Goal: Task Accomplishment & Management: Complete application form

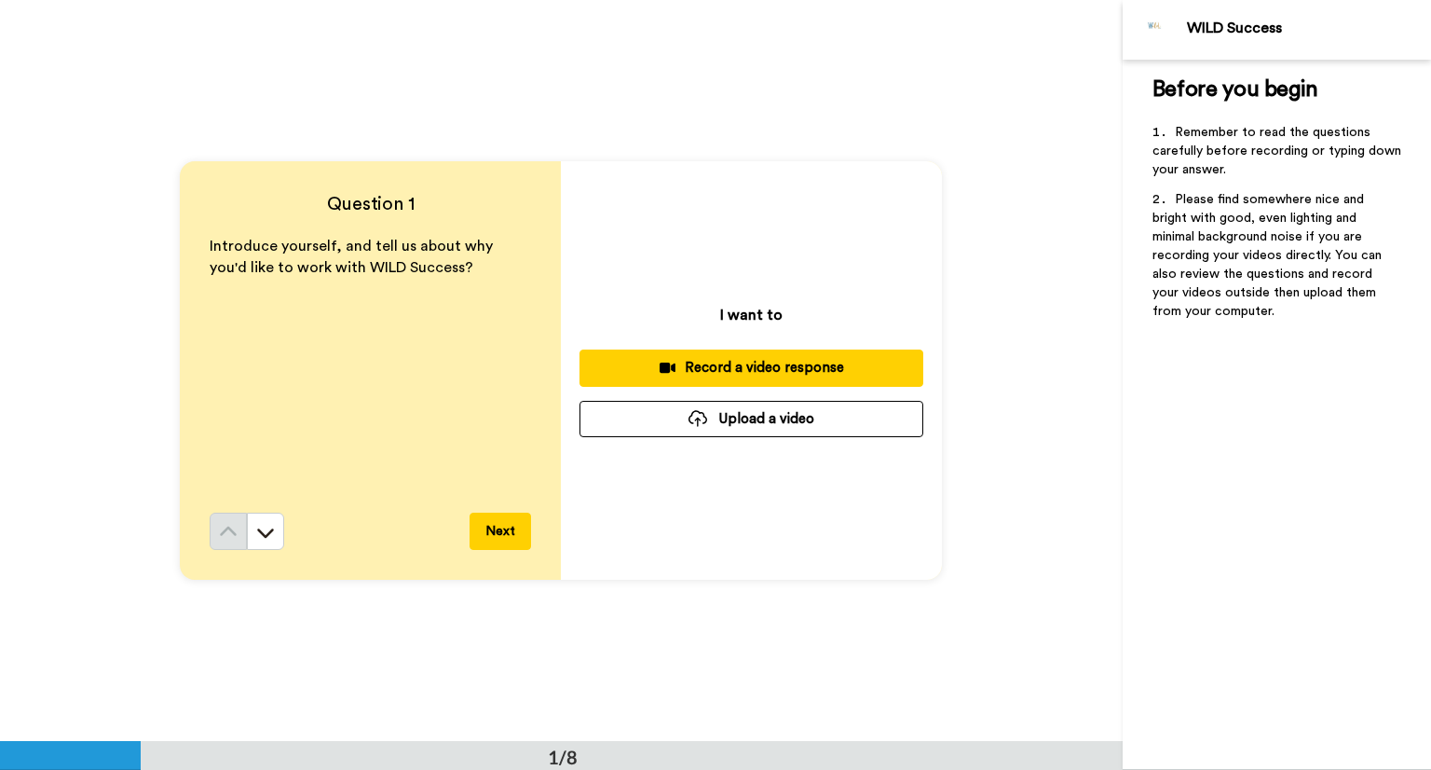
click at [880, 406] on button "Upload a video" at bounding box center [752, 419] width 344 height 36
click at [729, 420] on button "Upload a video" at bounding box center [752, 419] width 344 height 36
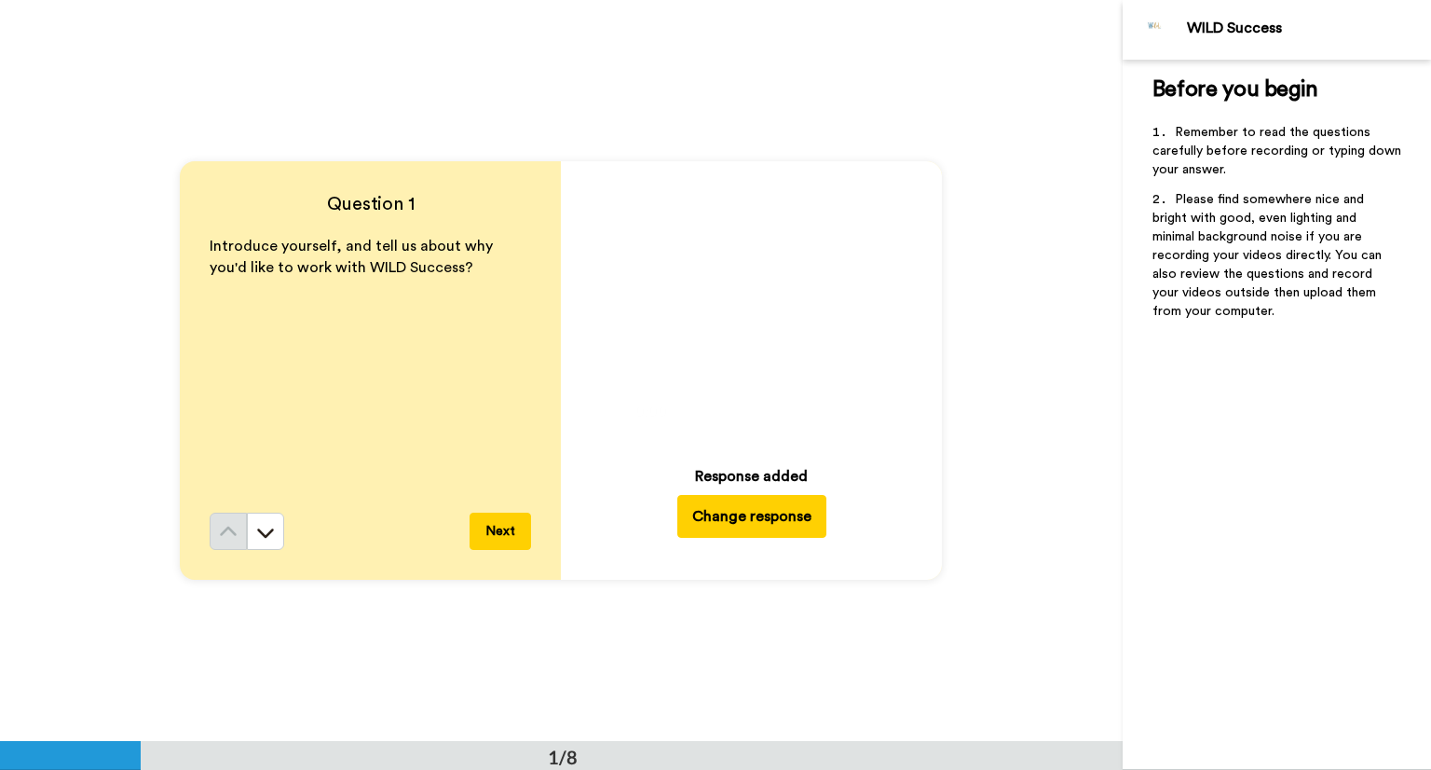
click at [485, 519] on button "Next" at bounding box center [500, 530] width 61 height 37
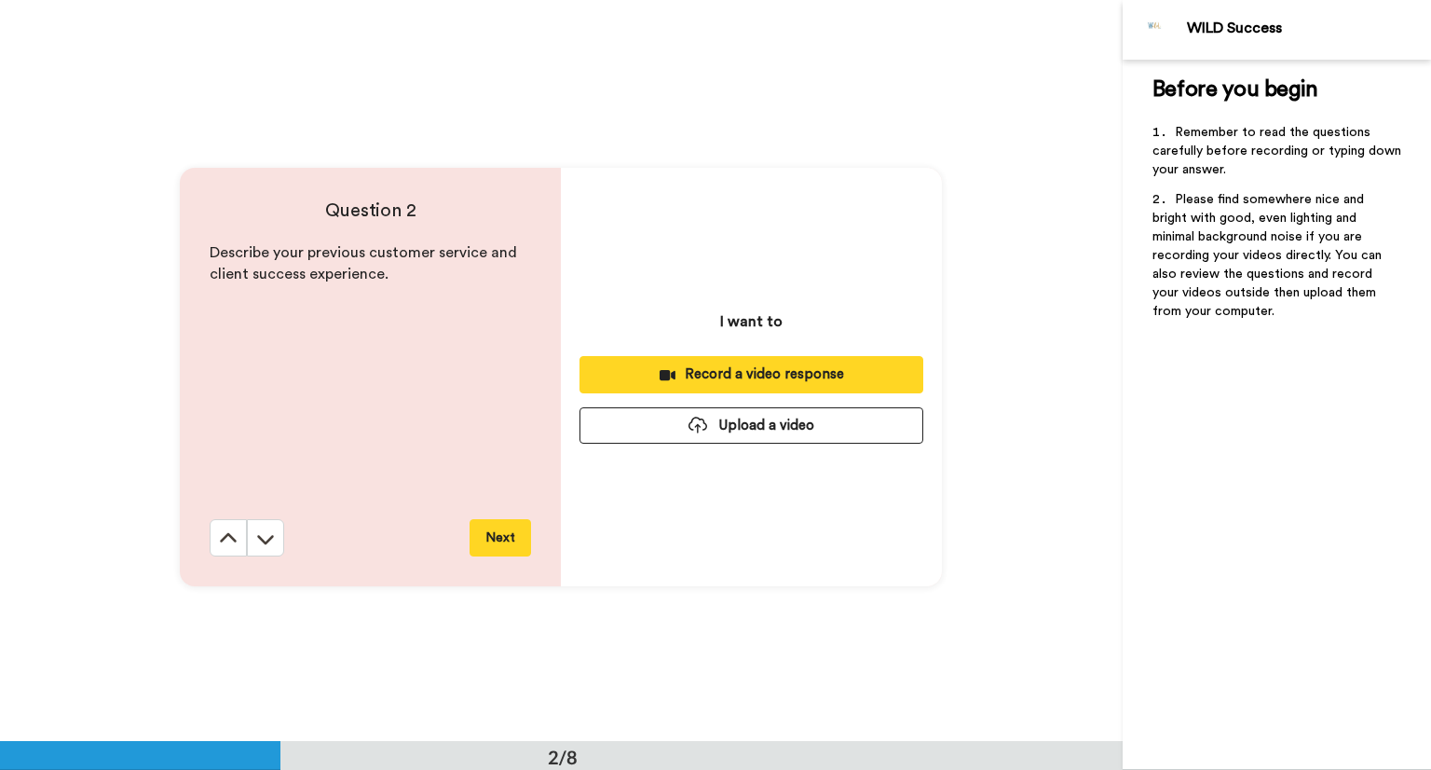
scroll to position [741, 0]
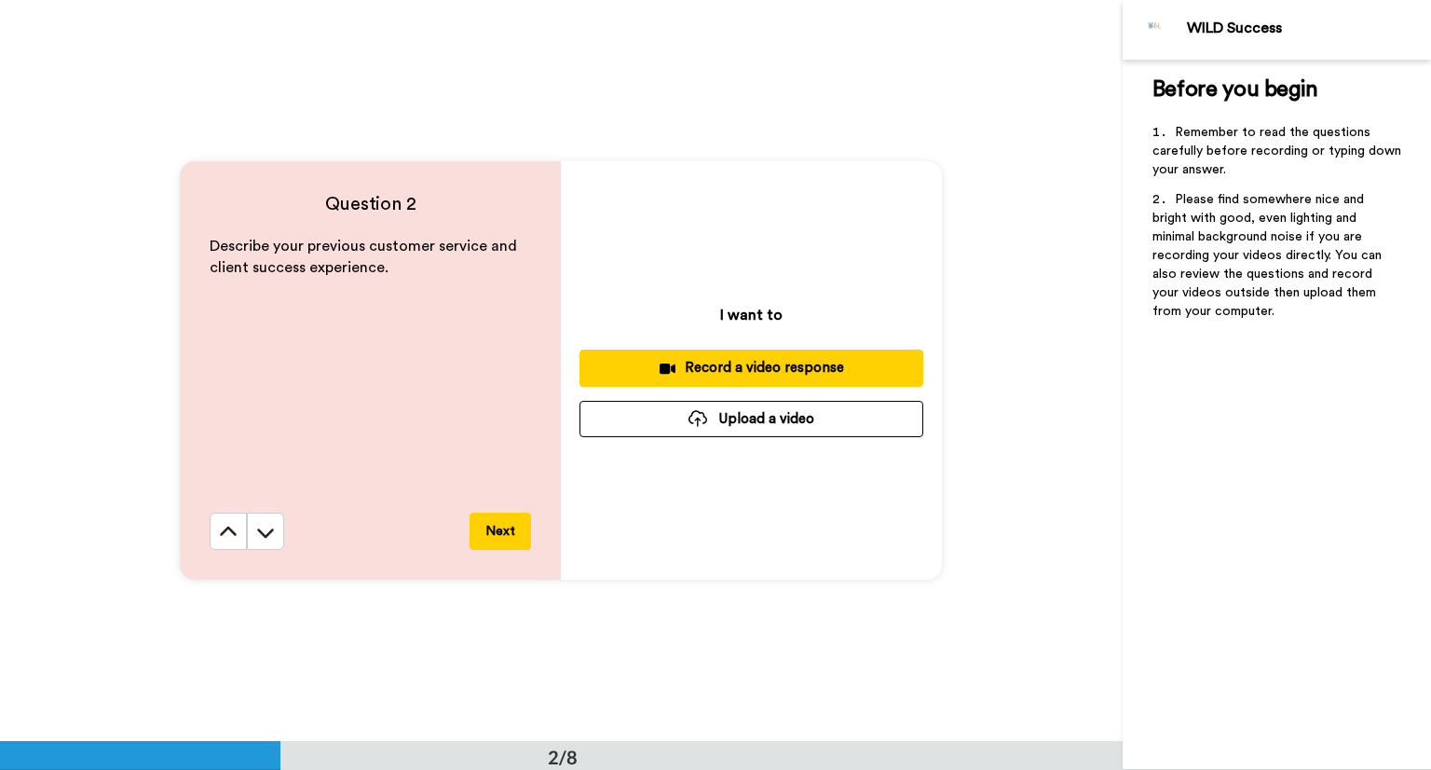
click at [911, 16] on div "Question 2 Describe your previous customer service and client success experienc…" at bounding box center [561, 370] width 1123 height 741
click at [723, 409] on button "Upload a video" at bounding box center [752, 419] width 344 height 36
click at [741, 412] on button "Upload a video" at bounding box center [752, 419] width 344 height 36
click at [693, 5] on div "Question 2 Describe your previous customer service and client success experienc…" at bounding box center [561, 370] width 1123 height 741
click at [727, 426] on button "Upload a video" at bounding box center [752, 419] width 344 height 36
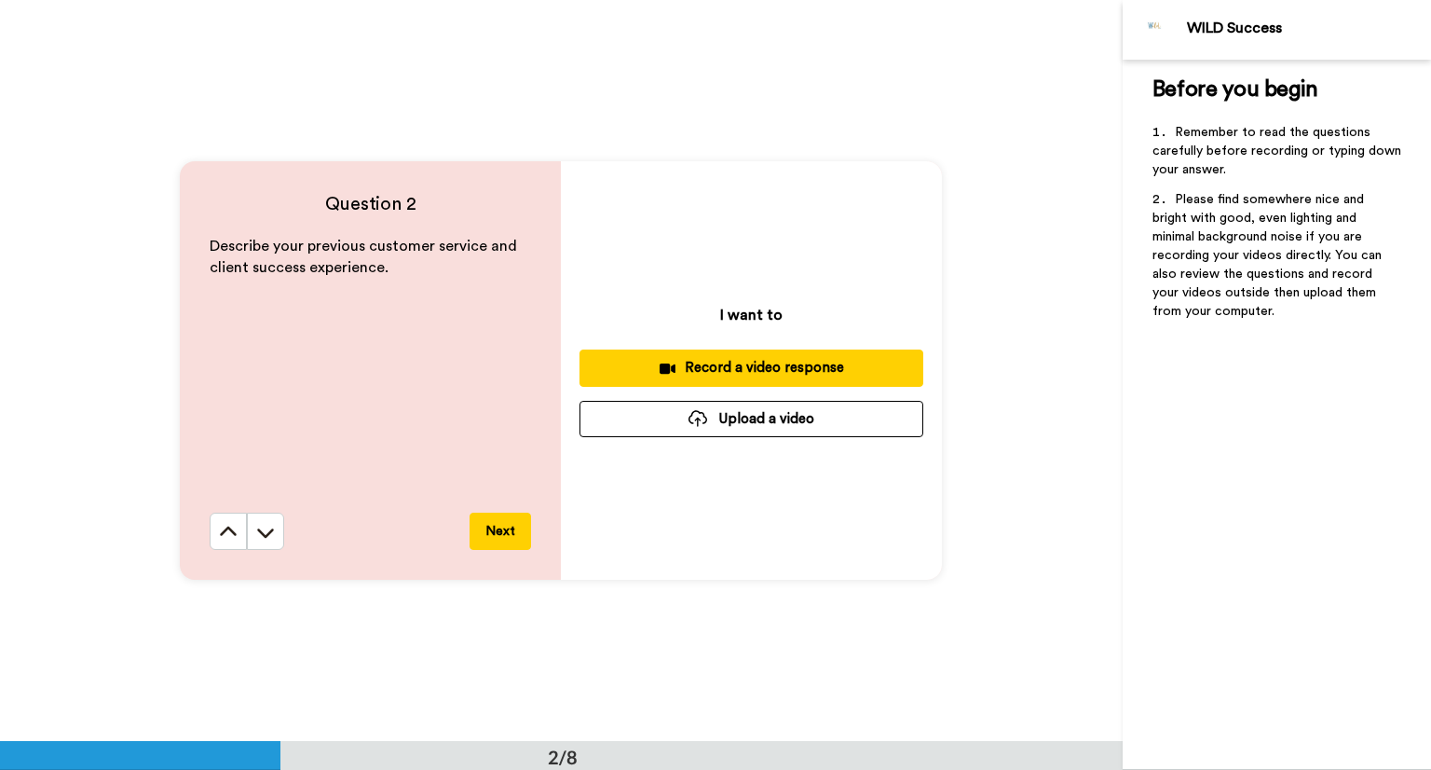
click at [723, 429] on button "Upload a video" at bounding box center [752, 419] width 344 height 36
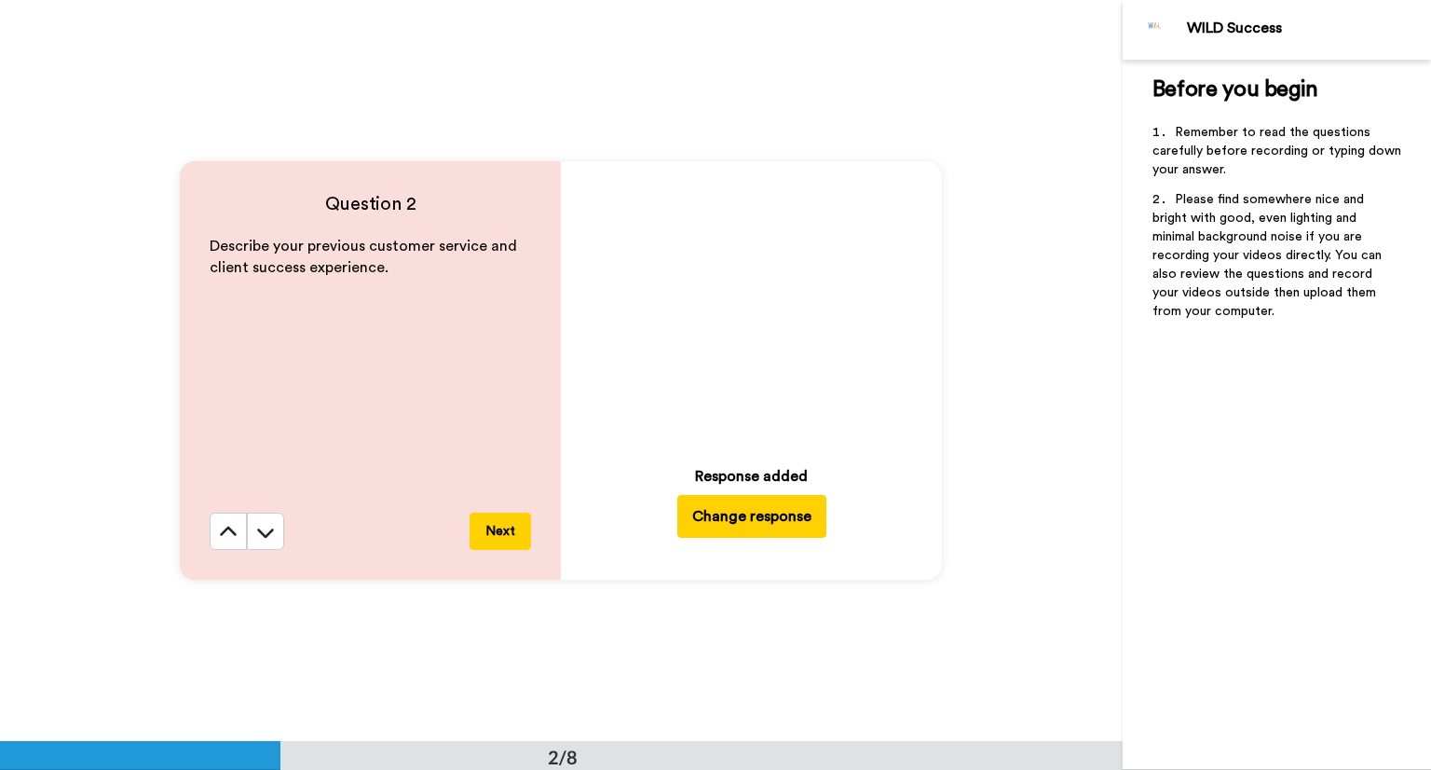
click at [511, 515] on button "Next" at bounding box center [500, 530] width 61 height 37
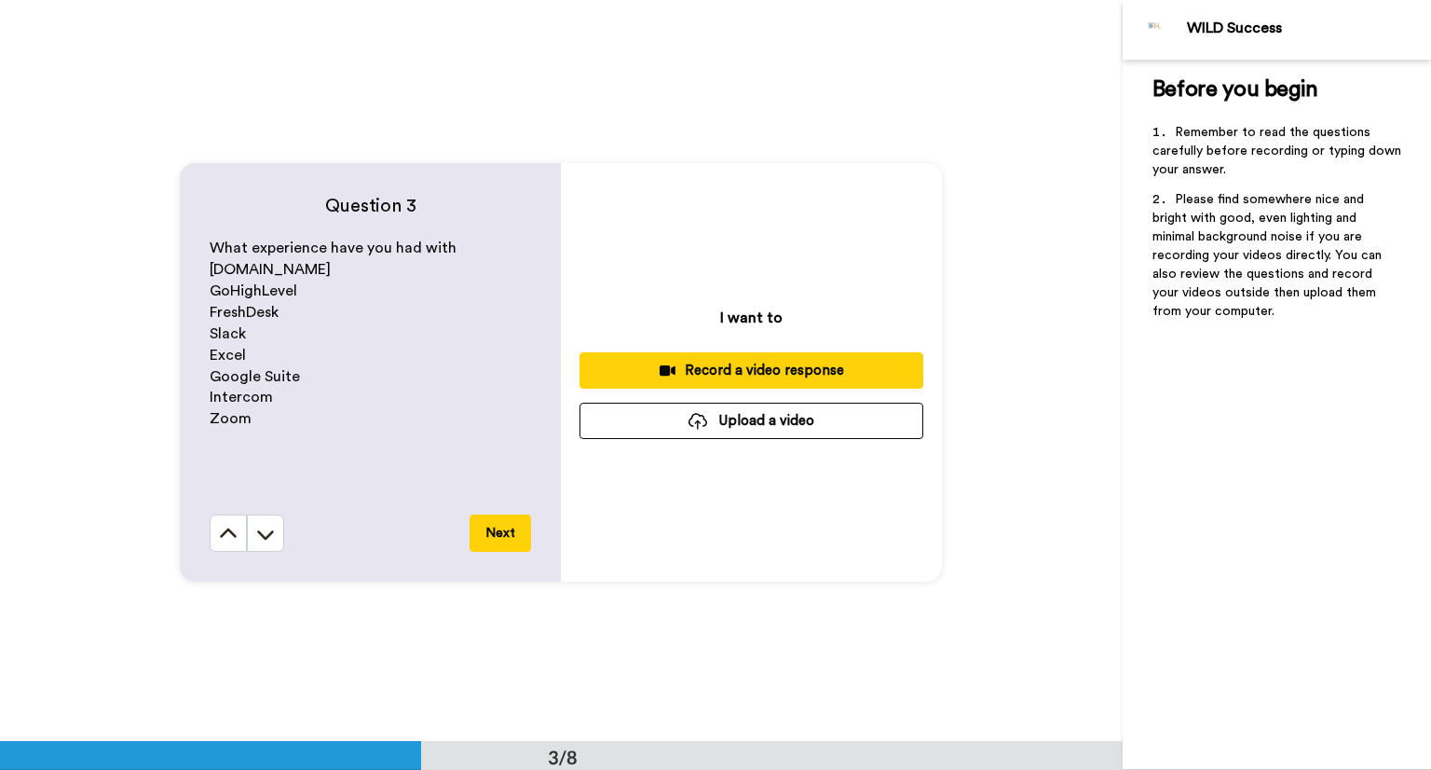
scroll to position [1482, 0]
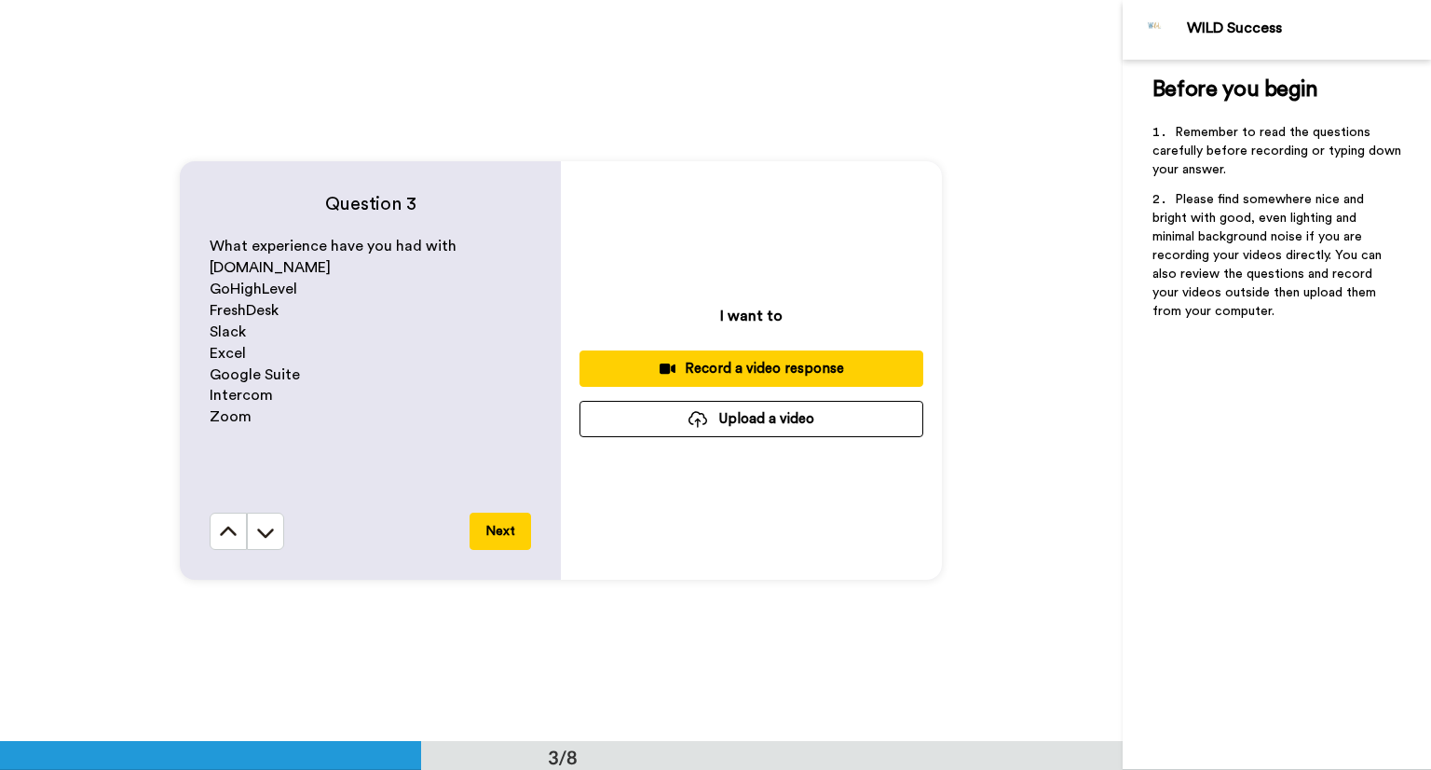
click at [682, 407] on button "Upload a video" at bounding box center [752, 419] width 344 height 36
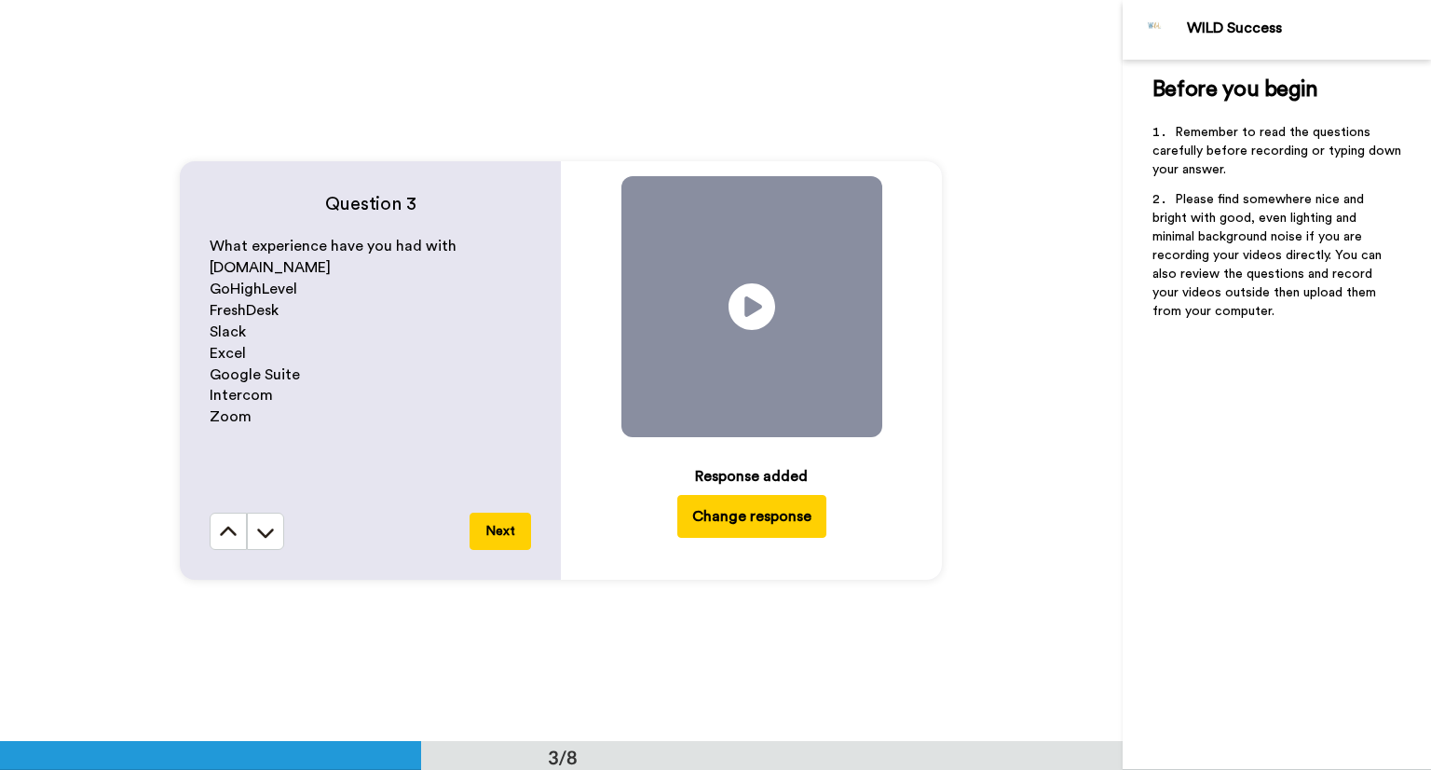
click at [501, 519] on button "Next" at bounding box center [500, 530] width 61 height 37
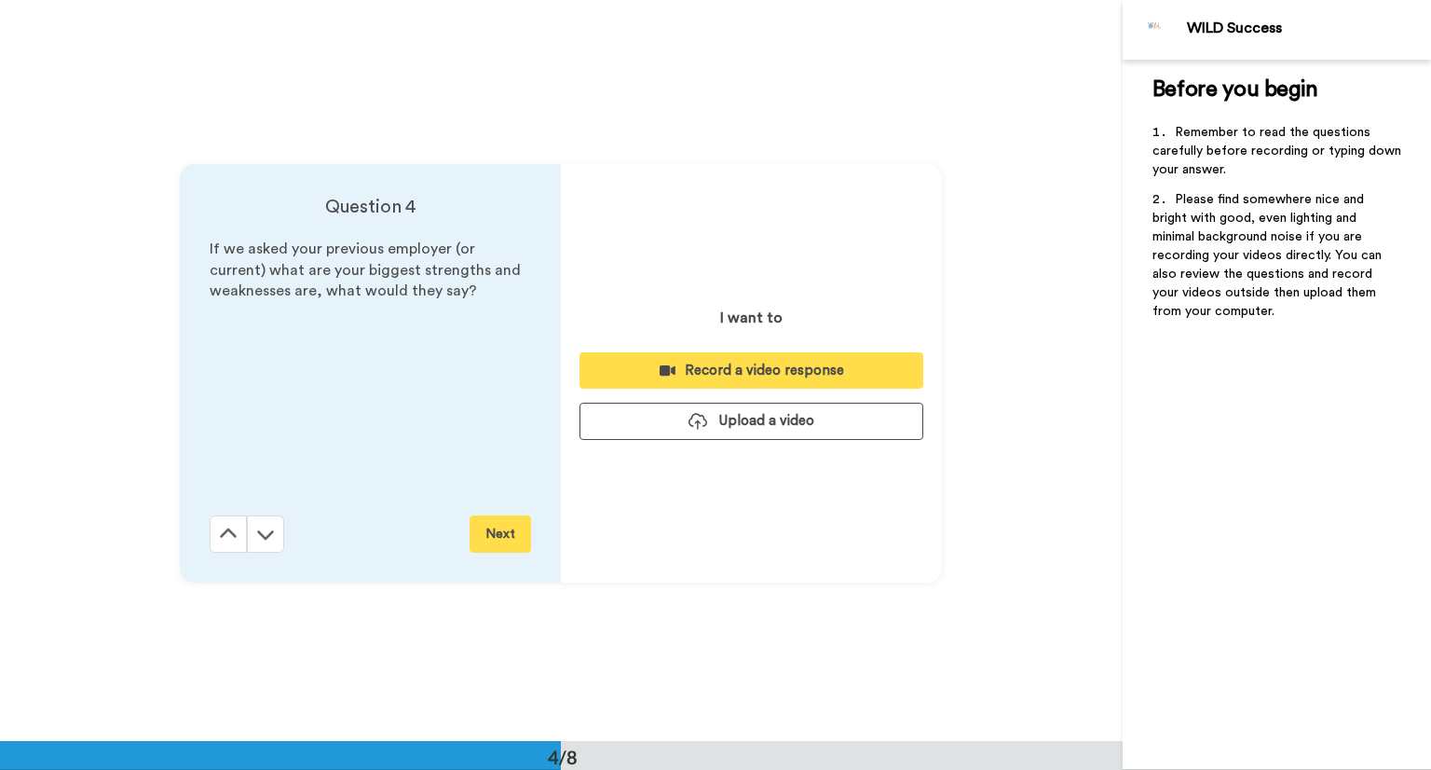
scroll to position [2221, 0]
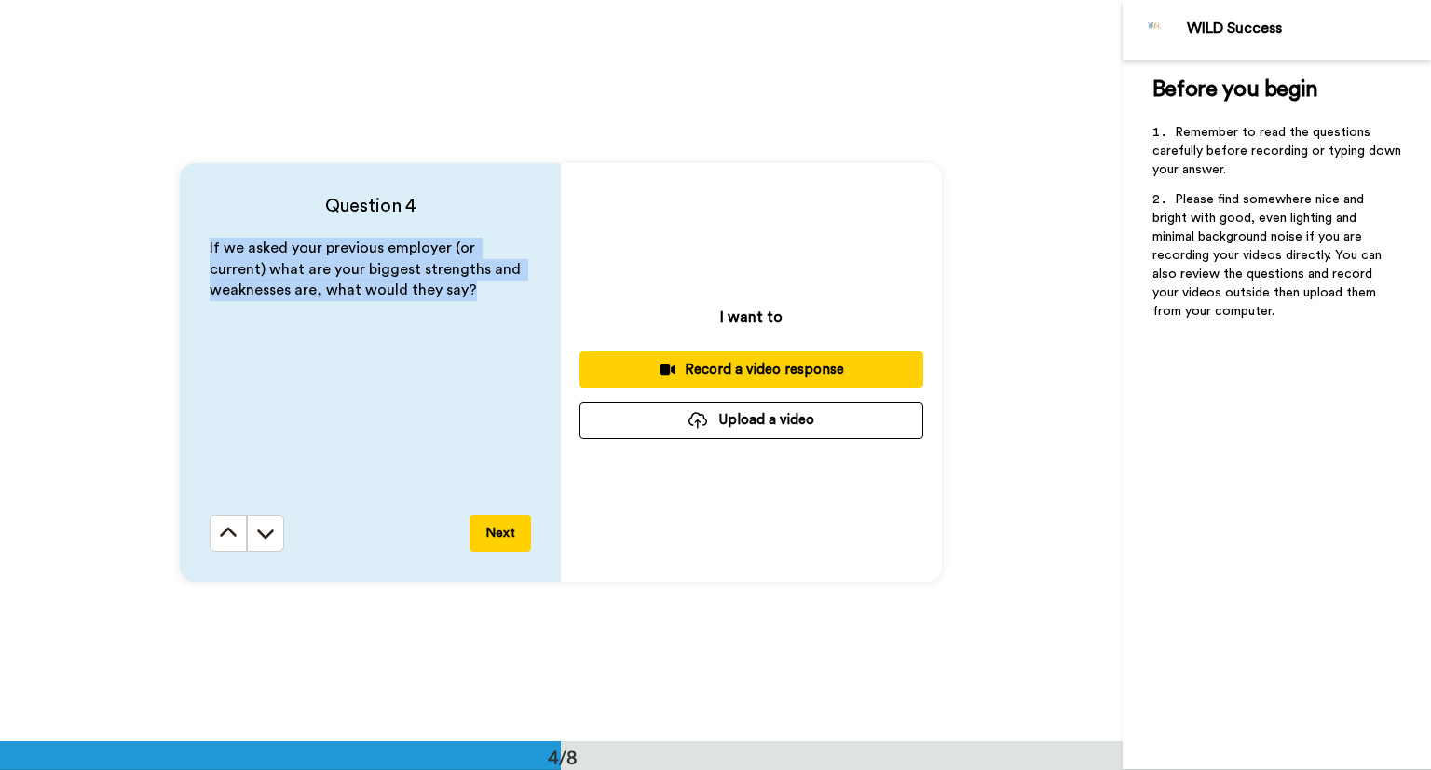
drag, startPoint x: 493, startPoint y: 310, endPoint x: 194, endPoint y: 243, distance: 306.5
click at [194, 243] on div "Question 4 If we asked your previous employer (or current) what are your bigges…" at bounding box center [370, 372] width 381 height 418
copy span "If we asked your previous employer (or current) what are your biggest strengths…"
click at [473, 394] on div "If we asked your previous employer (or current) what are your biggest strengths…" at bounding box center [370, 376] width 321 height 277
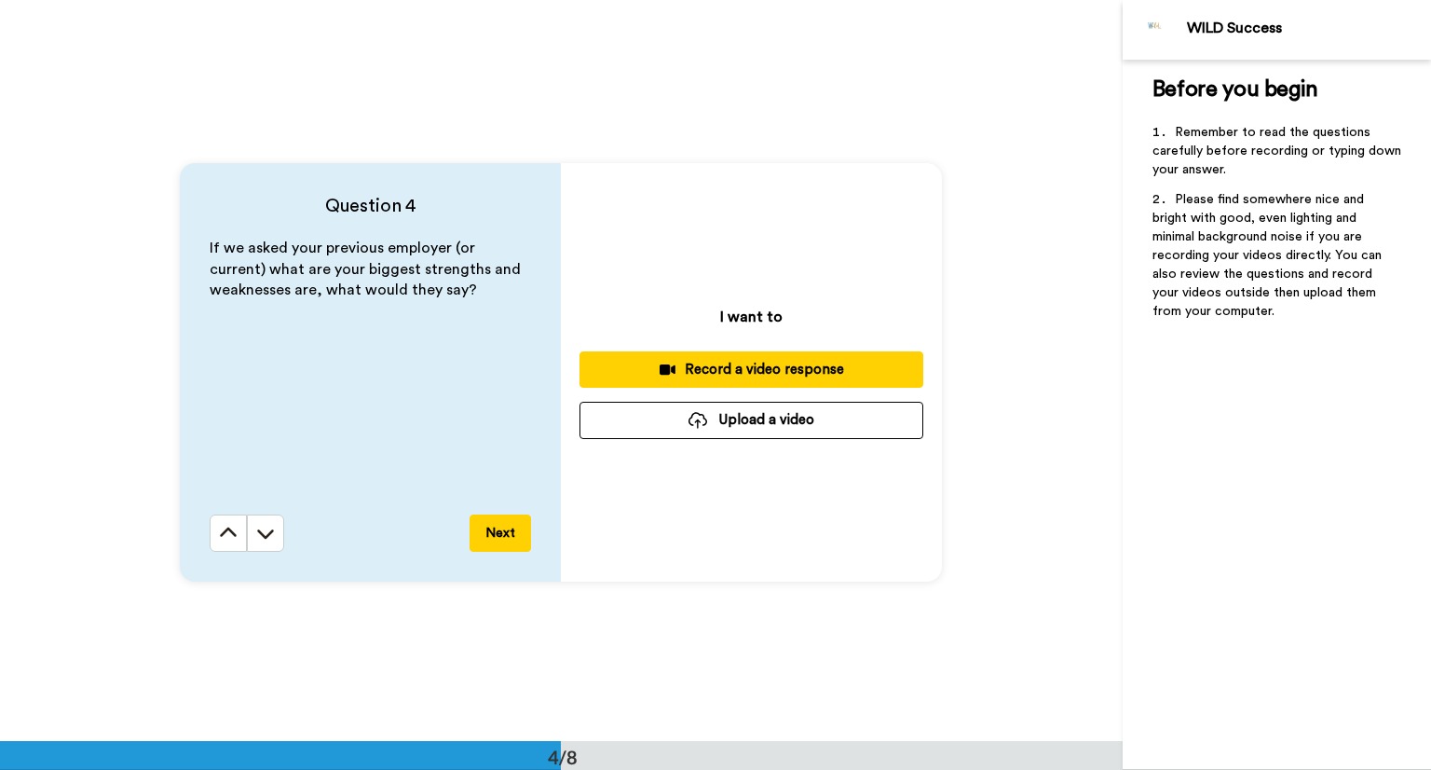
drag, startPoint x: 716, startPoint y: 411, endPoint x: 989, endPoint y: 458, distance: 277.0
click at [989, 458] on div "Question 4 If we asked your previous employer (or current) what are your bigges…" at bounding box center [561, 372] width 1123 height 741
click at [827, 418] on button "Upload a video" at bounding box center [752, 420] width 344 height 36
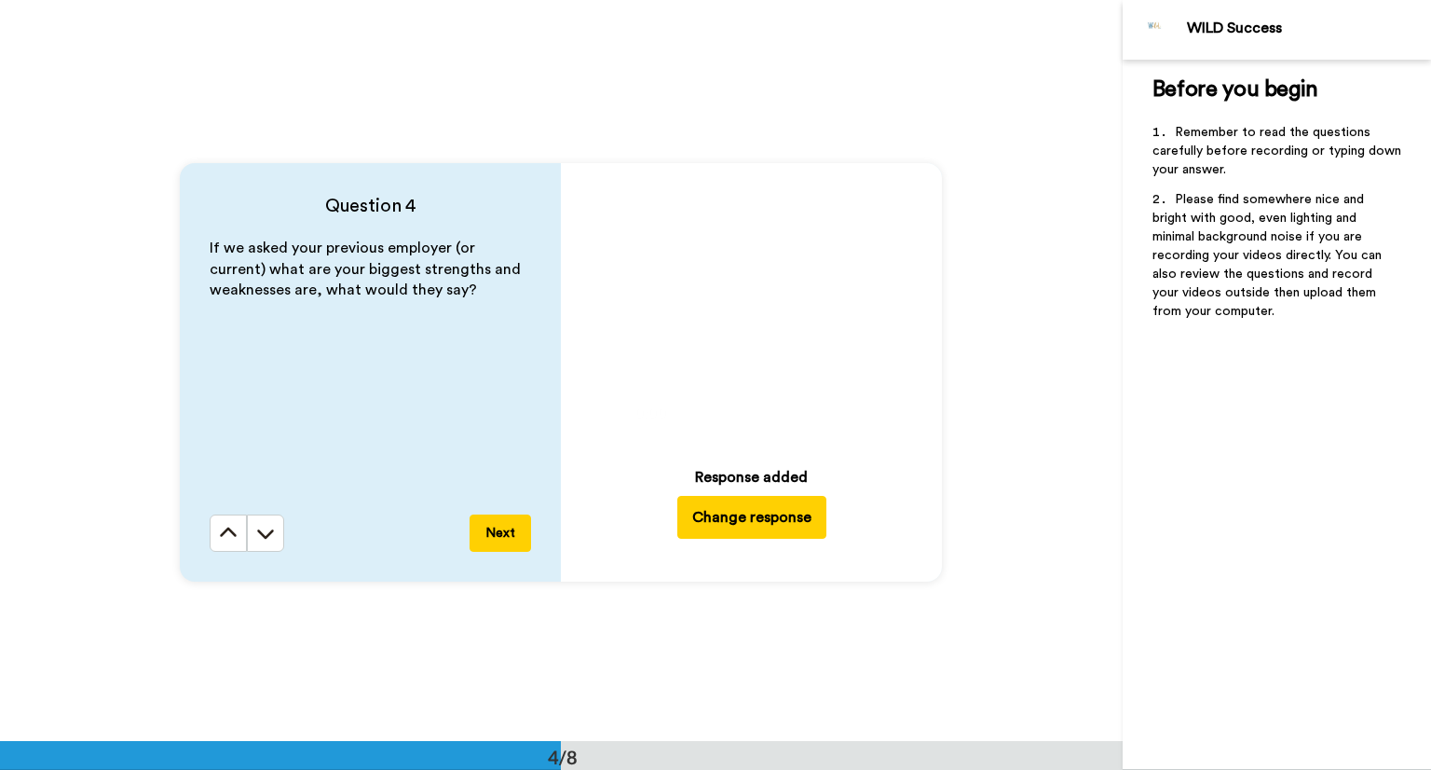
click at [496, 540] on button "Next" at bounding box center [500, 532] width 61 height 37
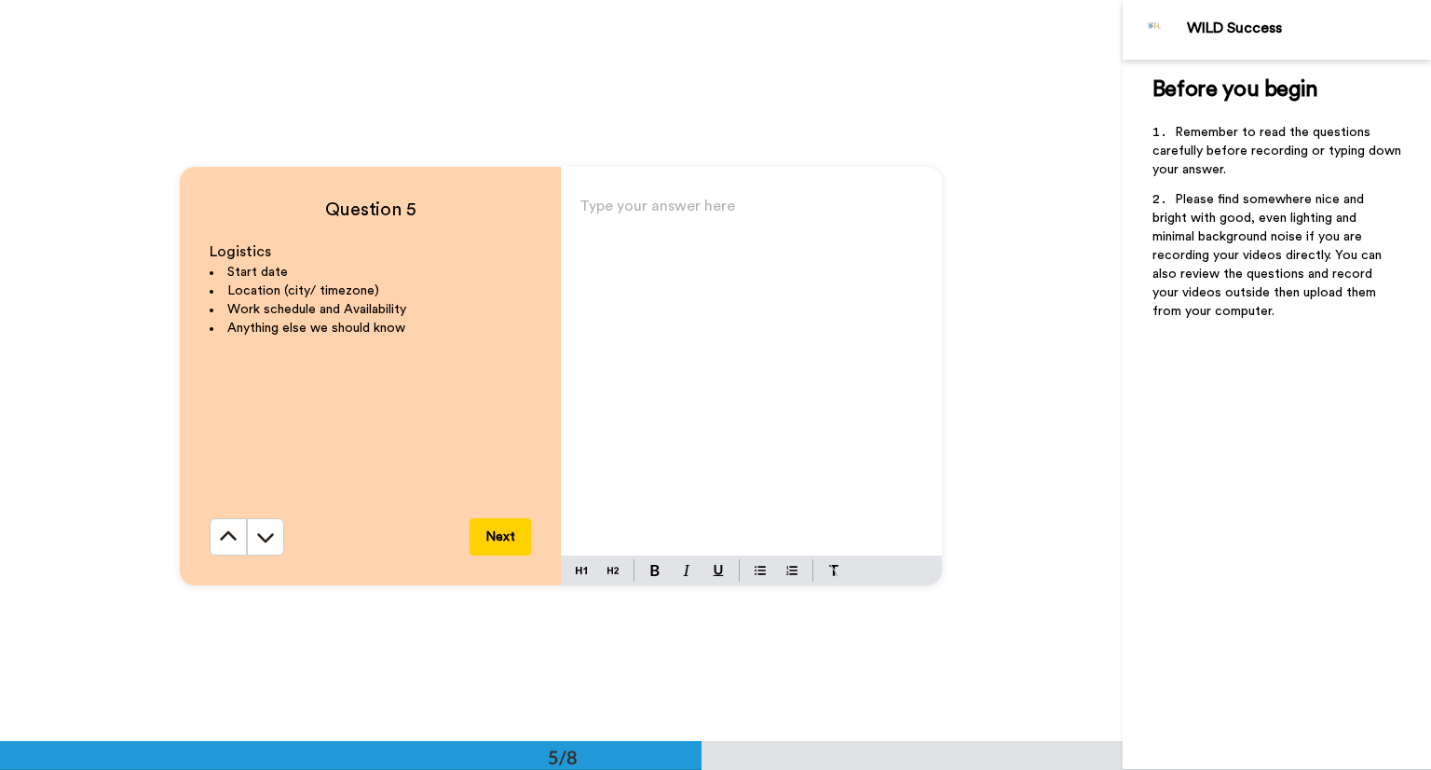
scroll to position [3056, 0]
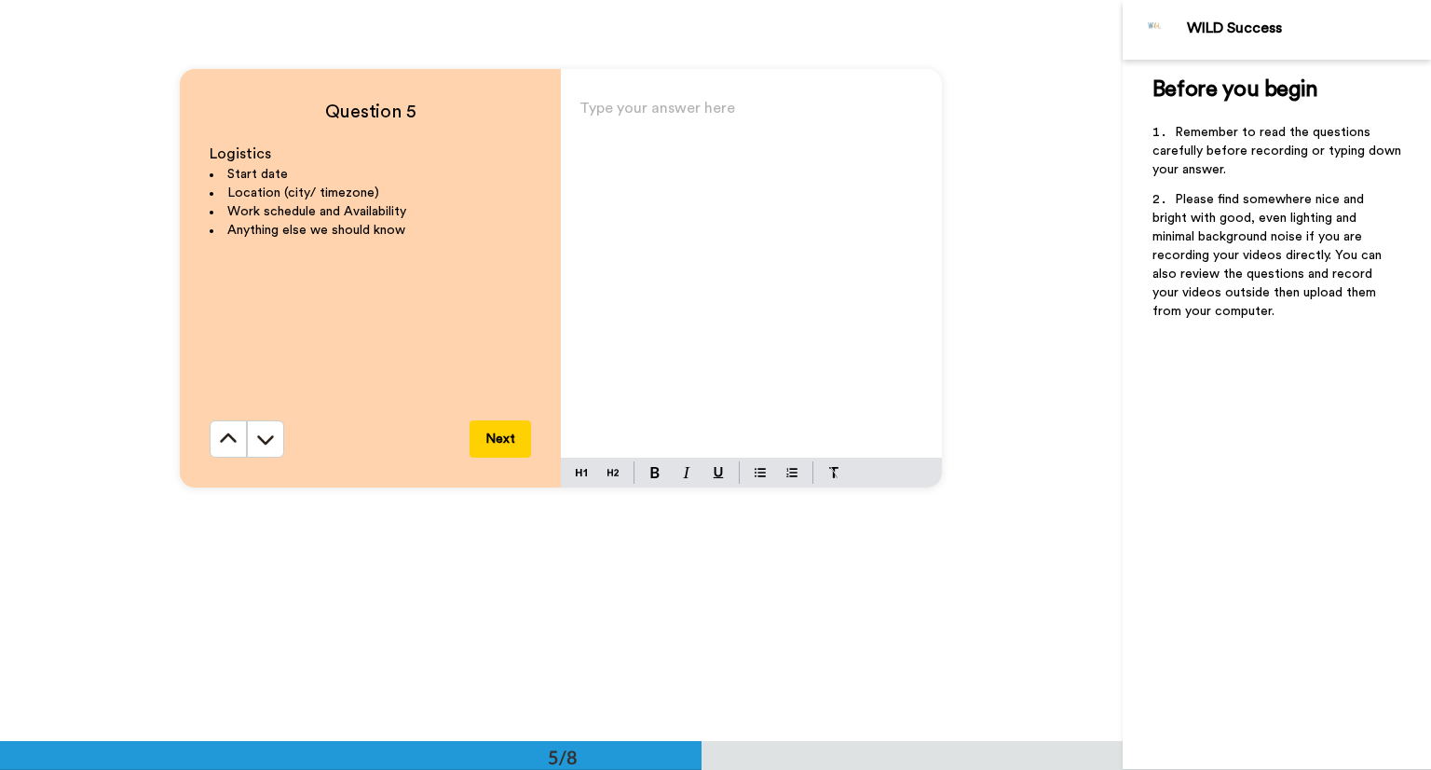
click at [678, 118] on p "Type your answer here ﻿" at bounding box center [752, 115] width 344 height 26
click at [847, 177] on p "I am availble and ready immiedately" at bounding box center [752, 168] width 344 height 26
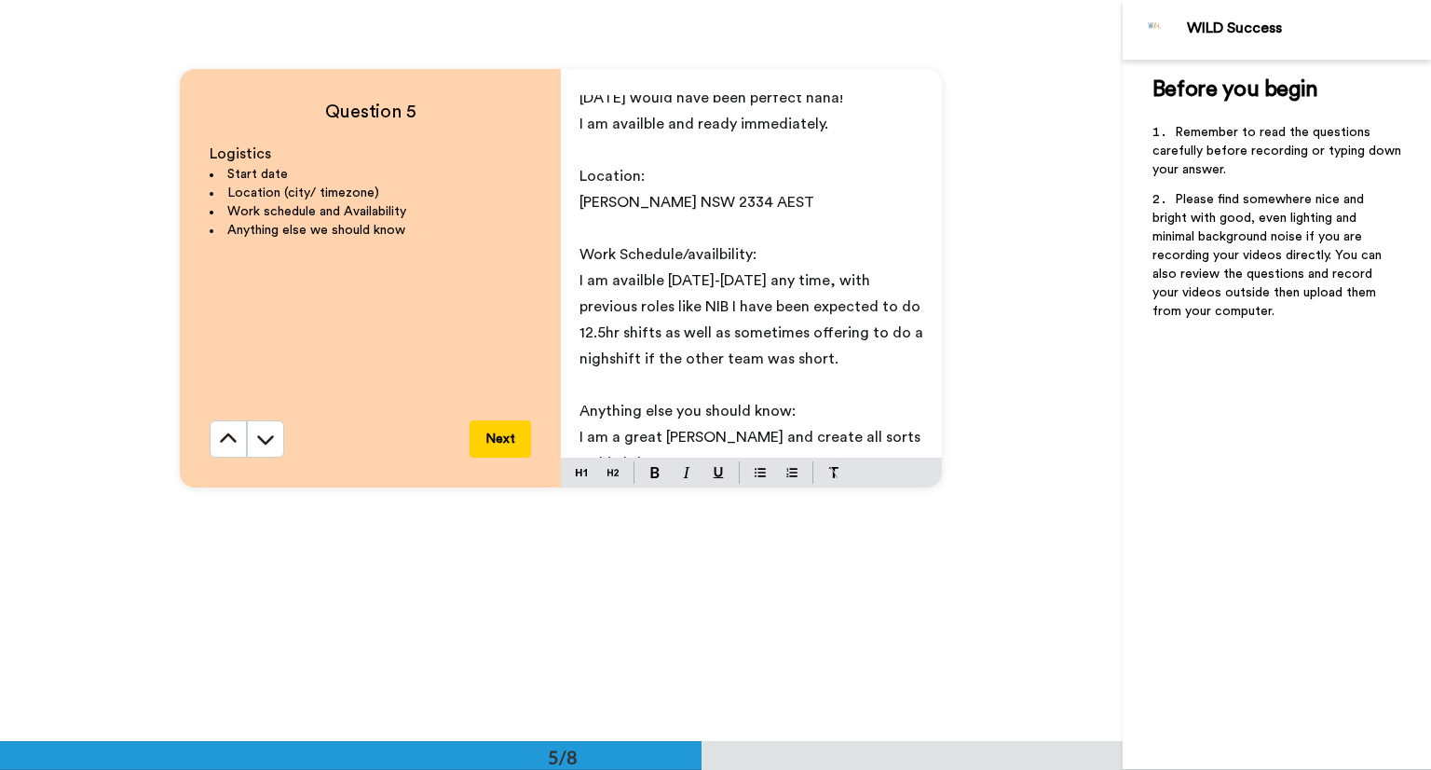
scroll to position [57, 0]
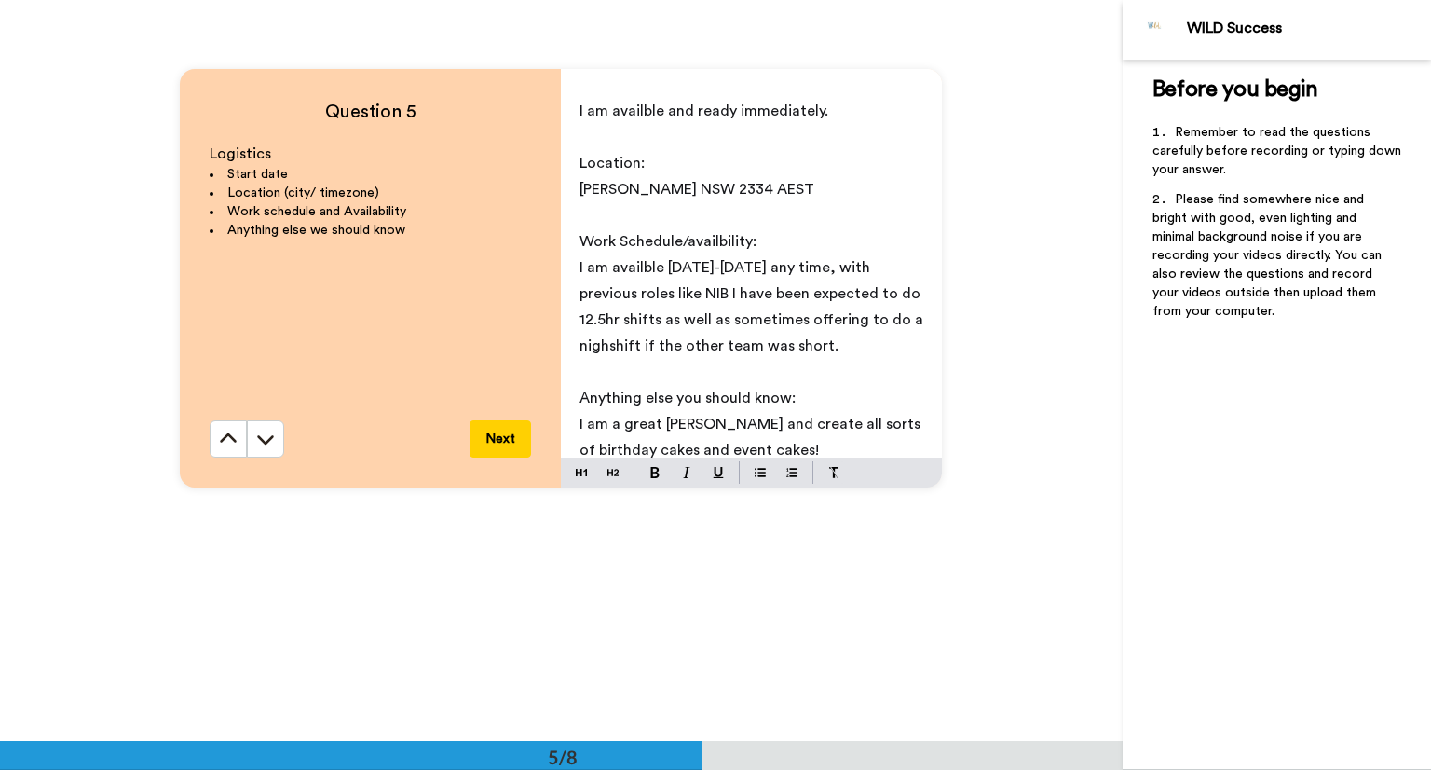
click at [499, 441] on button "Next" at bounding box center [500, 438] width 61 height 37
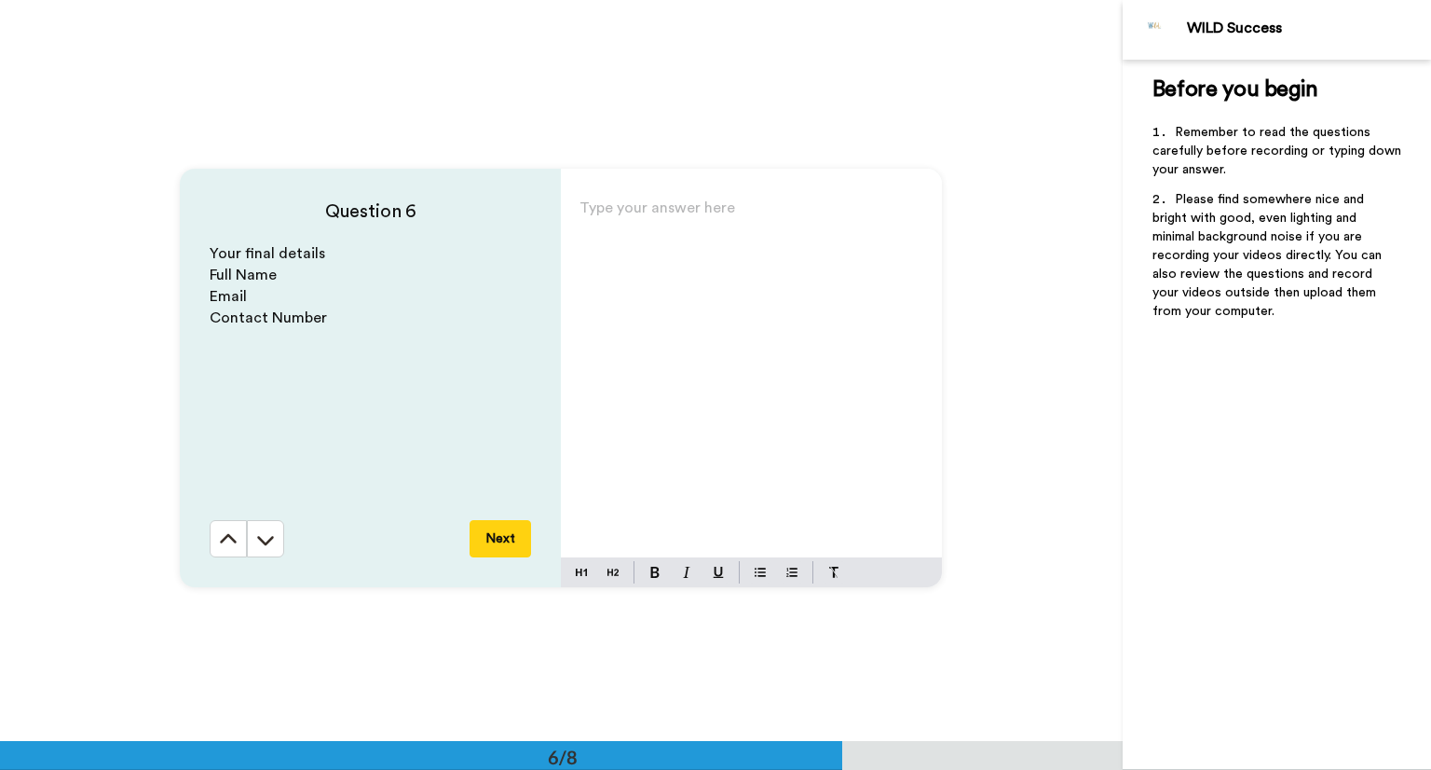
scroll to position [3703, 0]
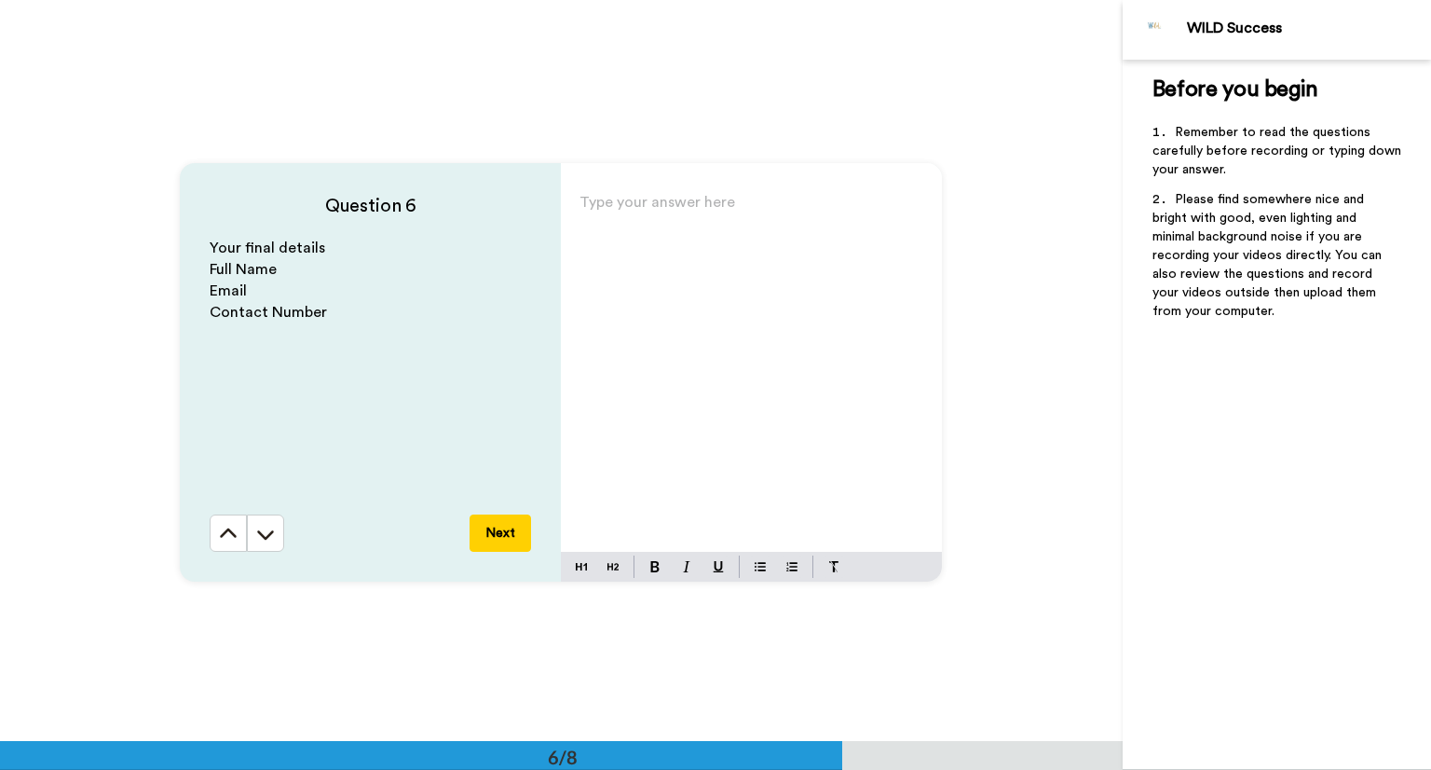
click at [645, 221] on div "Type your answer here ﻿" at bounding box center [751, 370] width 381 height 362
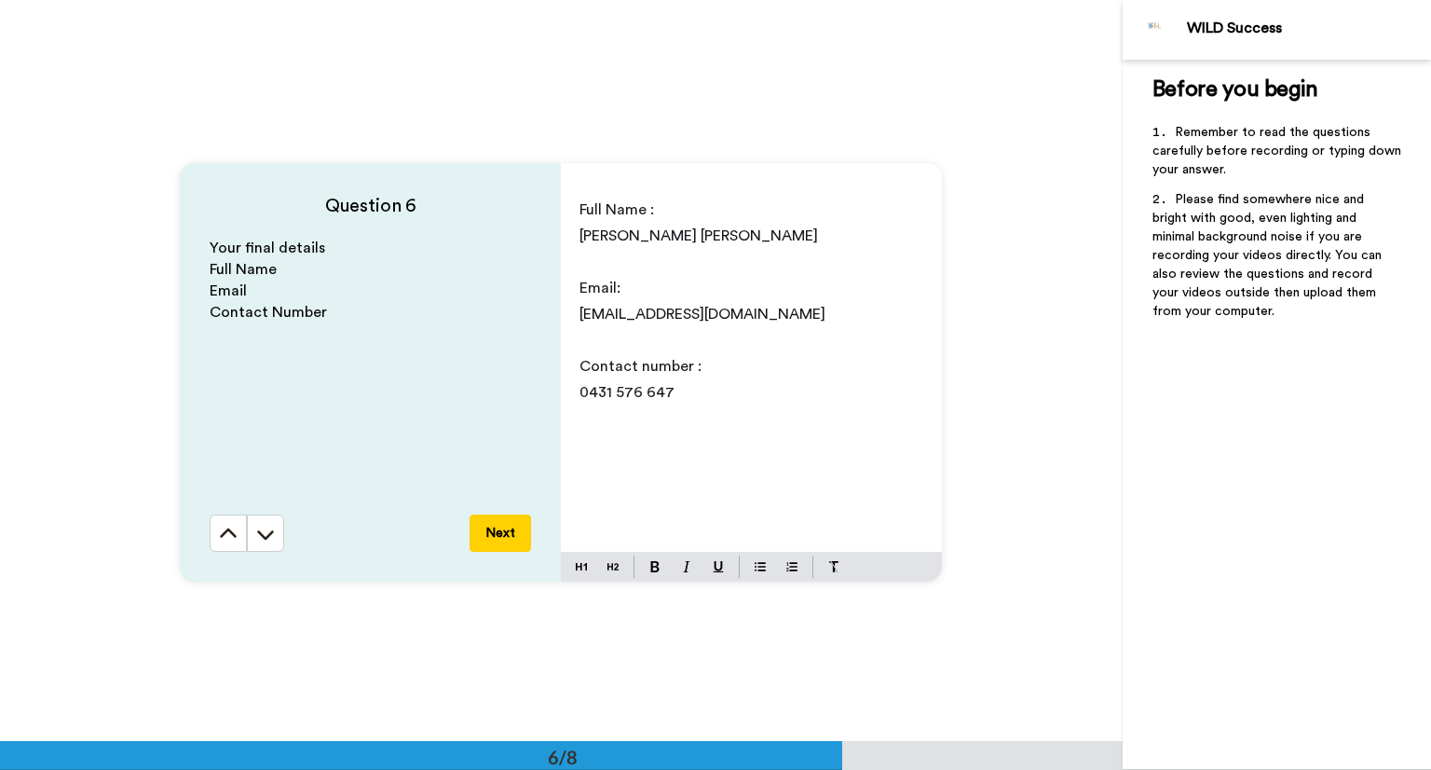
click at [503, 529] on button "Next" at bounding box center [500, 532] width 61 height 37
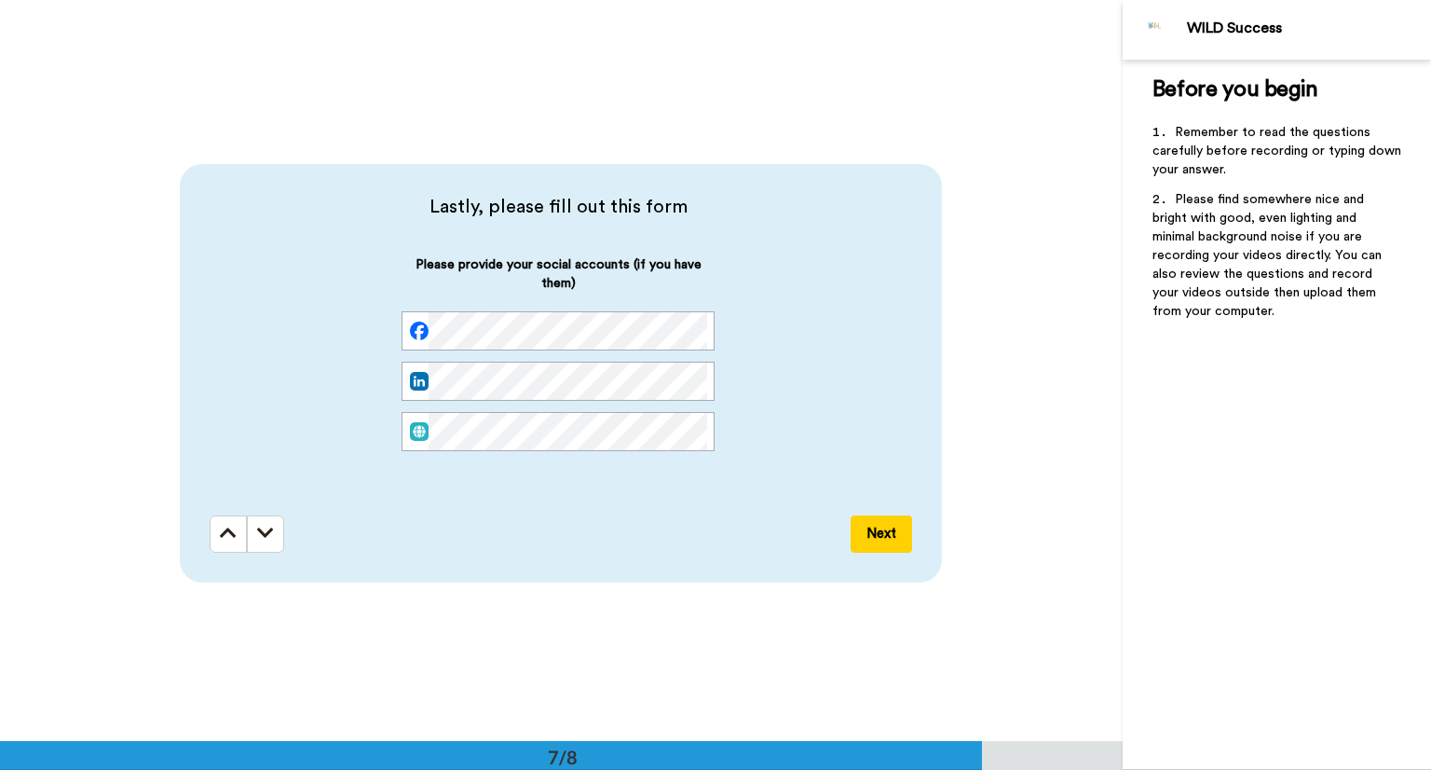
scroll to position [0, 0]
click at [889, 523] on button "Next" at bounding box center [881, 533] width 61 height 37
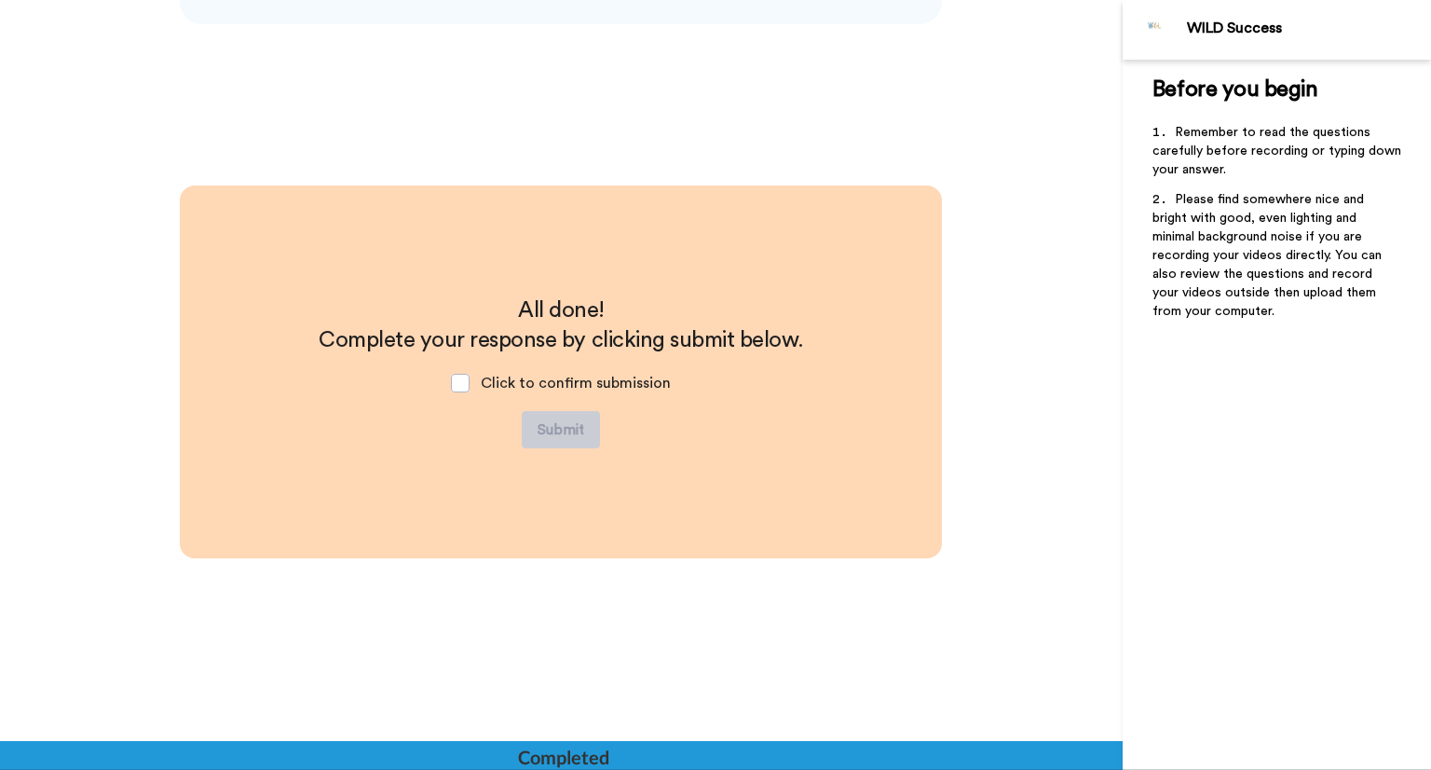
scroll to position [5001, 0]
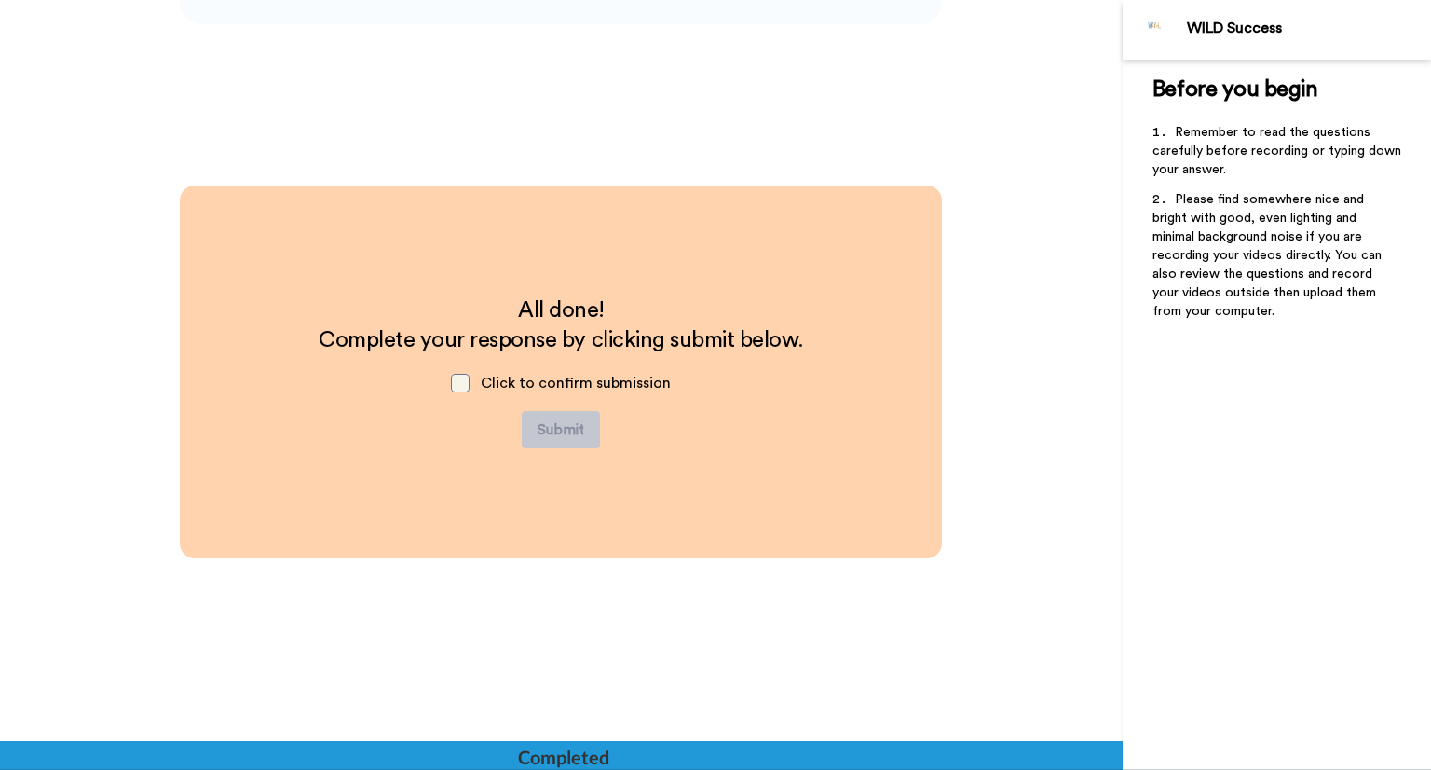
click at [465, 381] on span at bounding box center [460, 383] width 19 height 19
click at [559, 432] on button "Submit" at bounding box center [561, 429] width 78 height 37
